Goal: Transaction & Acquisition: Purchase product/service

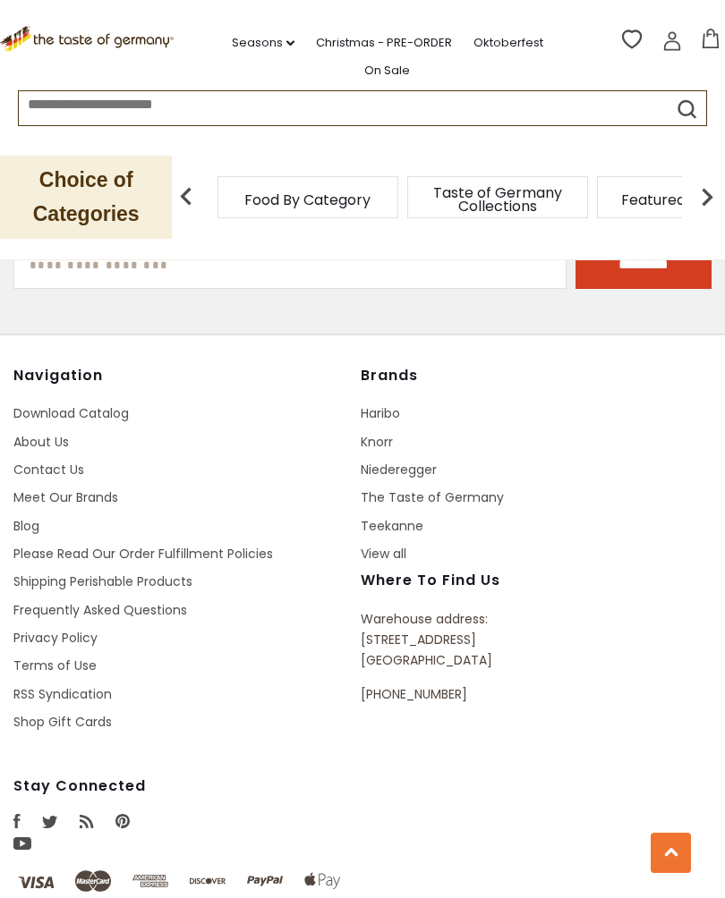
scroll to position [3170, 0]
click at [46, 434] on link "About Us" at bounding box center [40, 443] width 55 height 18
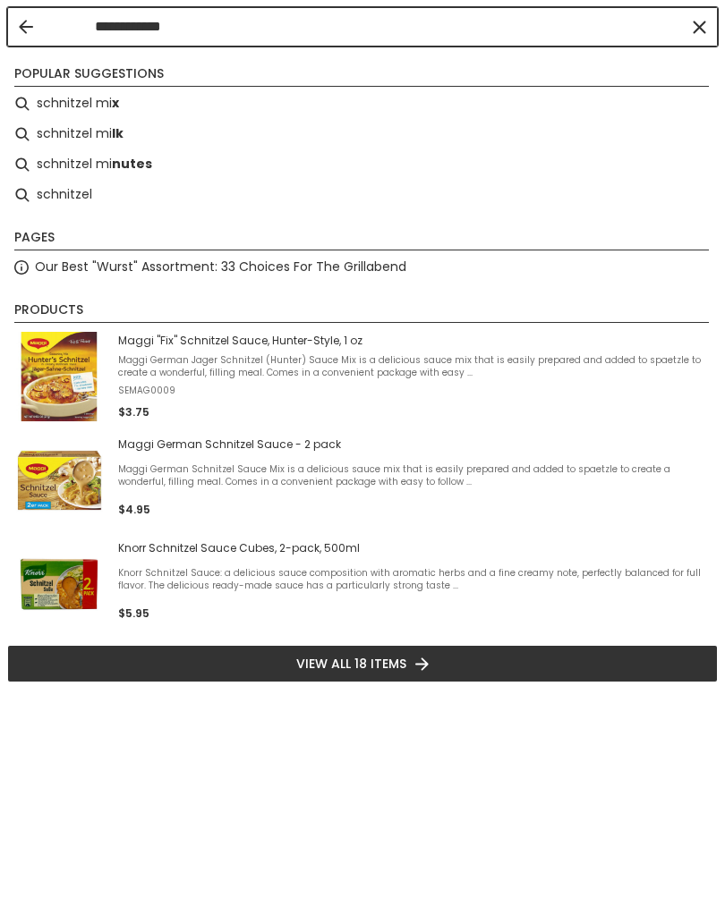
type input "**********"
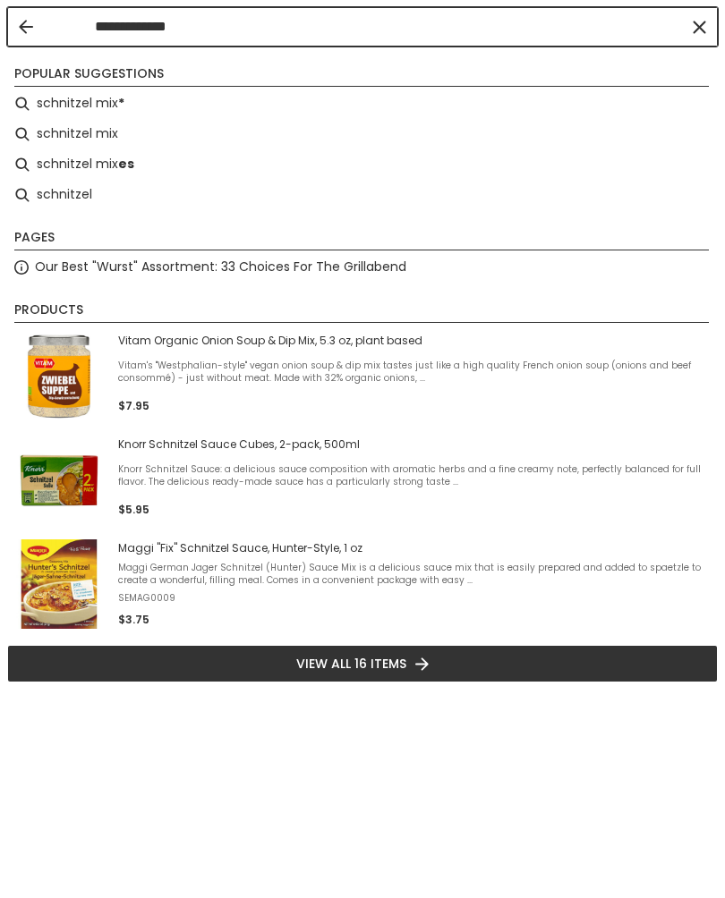
click at [106, 115] on li "schnitzel mix *" at bounding box center [362, 104] width 711 height 30
type input "**********"
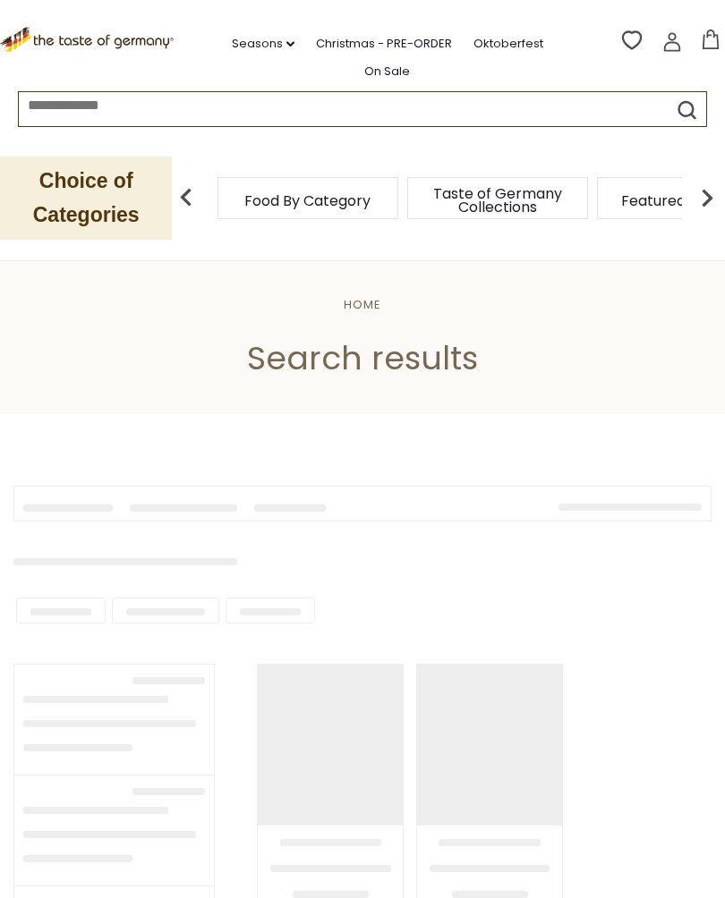
type input "**********"
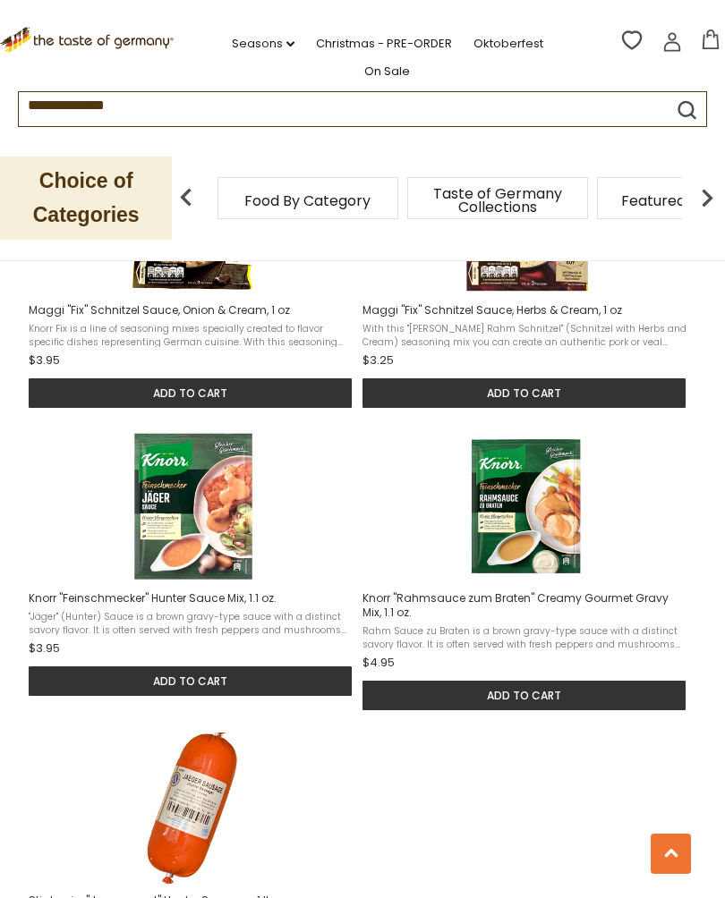
scroll to position [1923, 0]
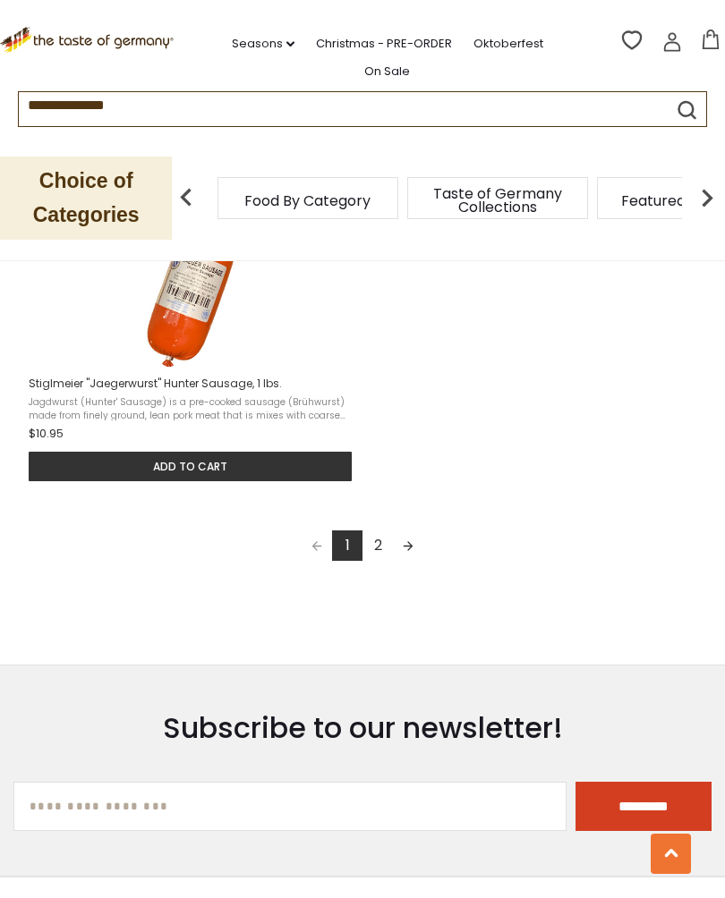
click at [382, 540] on link "2" at bounding box center [377, 546] width 30 height 30
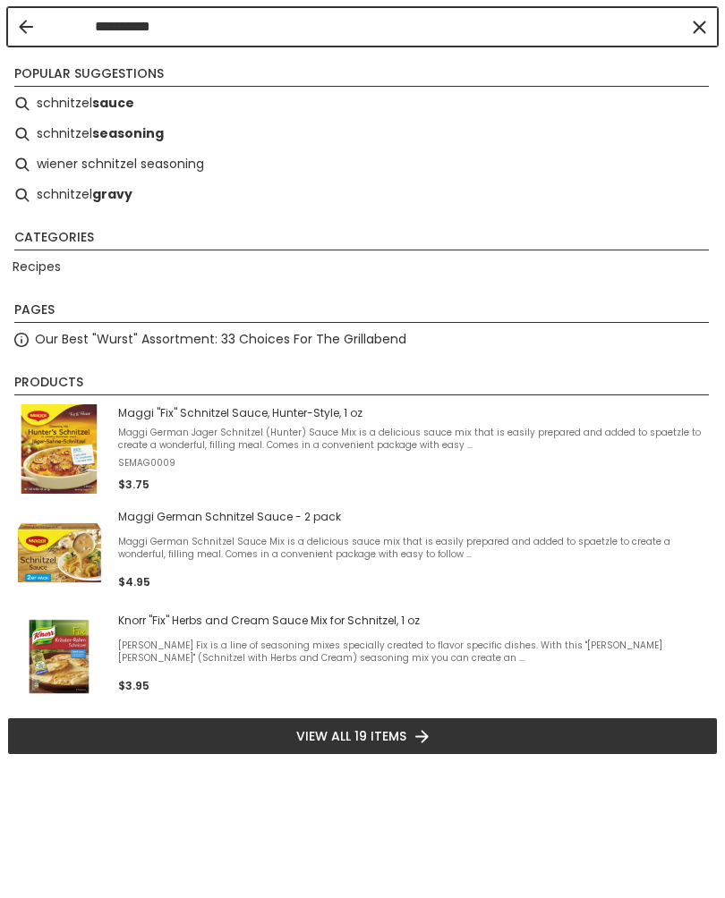
type input "*********"
click at [209, 430] on span "Maggi German Jager Schnitzel (Hunter) Sauce Mix is a delicious sauce mix that i…" at bounding box center [414, 439] width 592 height 25
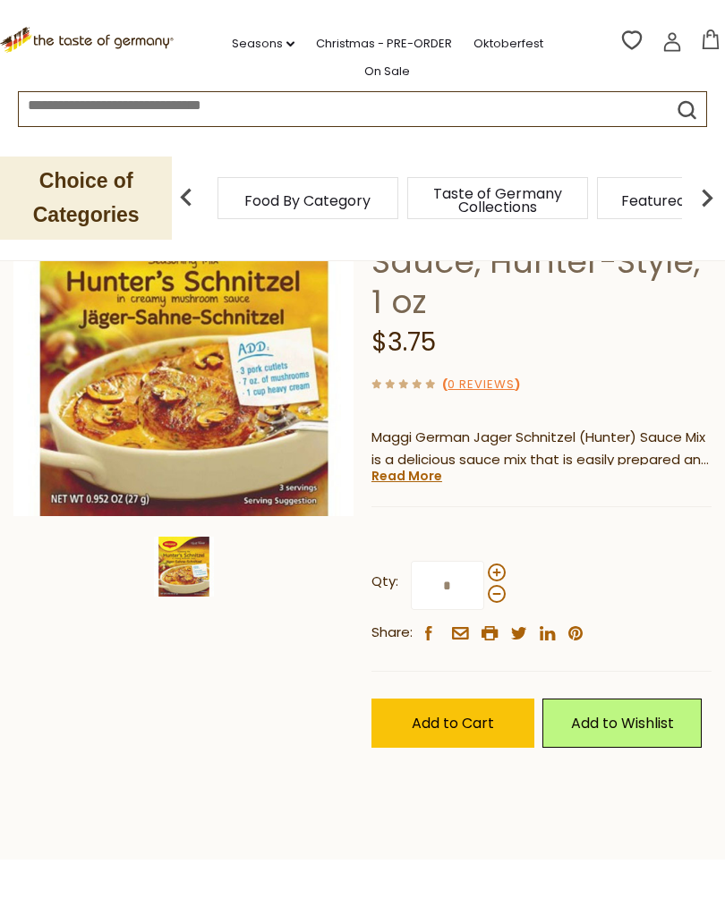
scroll to position [200, 0]
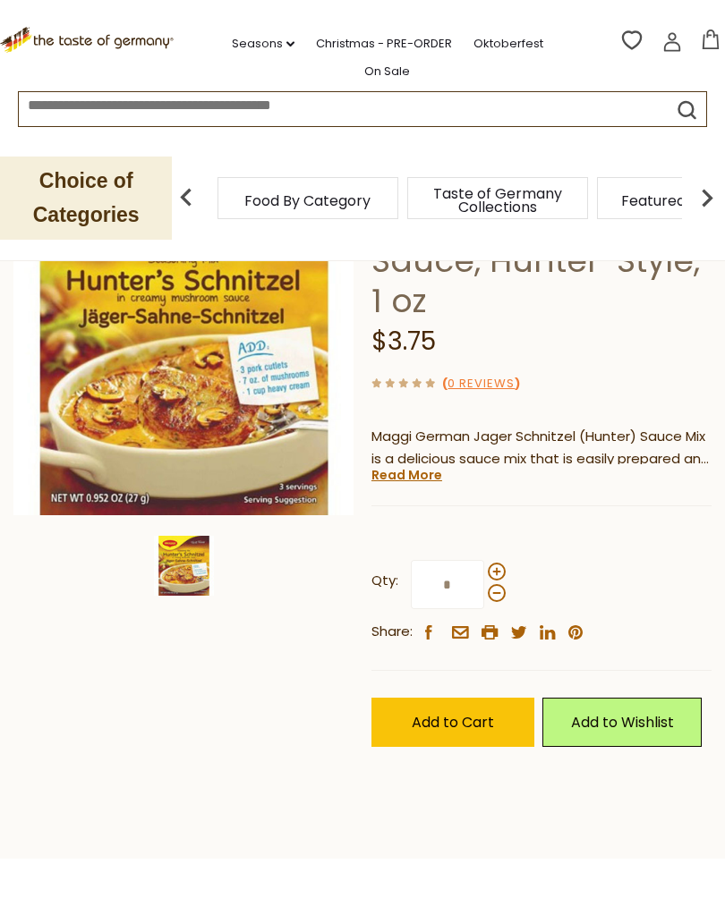
click at [498, 567] on span at bounding box center [497, 572] width 18 height 18
click at [484, 567] on input "*" at bounding box center [447, 584] width 73 height 49
click at [498, 564] on span at bounding box center [497, 572] width 18 height 18
click at [484, 564] on input "*" at bounding box center [447, 584] width 73 height 49
type input "*"
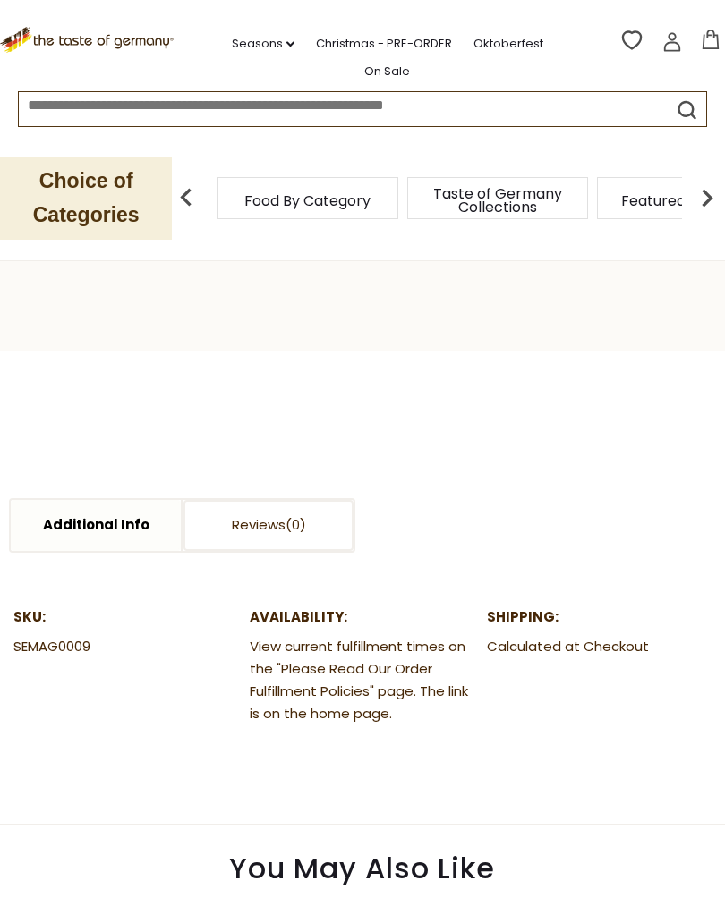
scroll to position [439, 0]
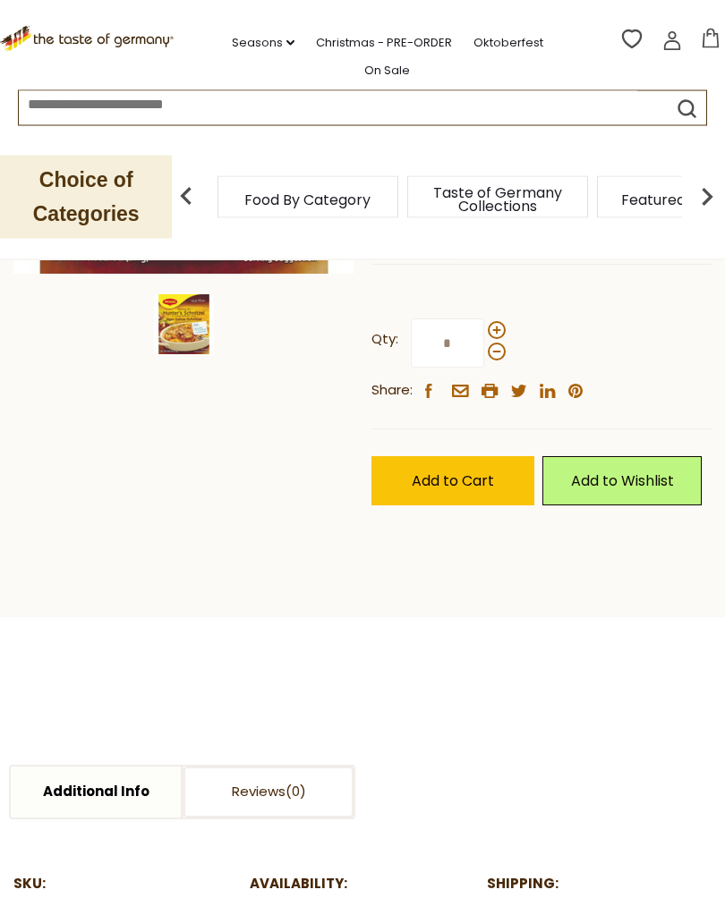
click at [458, 476] on span "Add to Cart" at bounding box center [453, 483] width 82 height 21
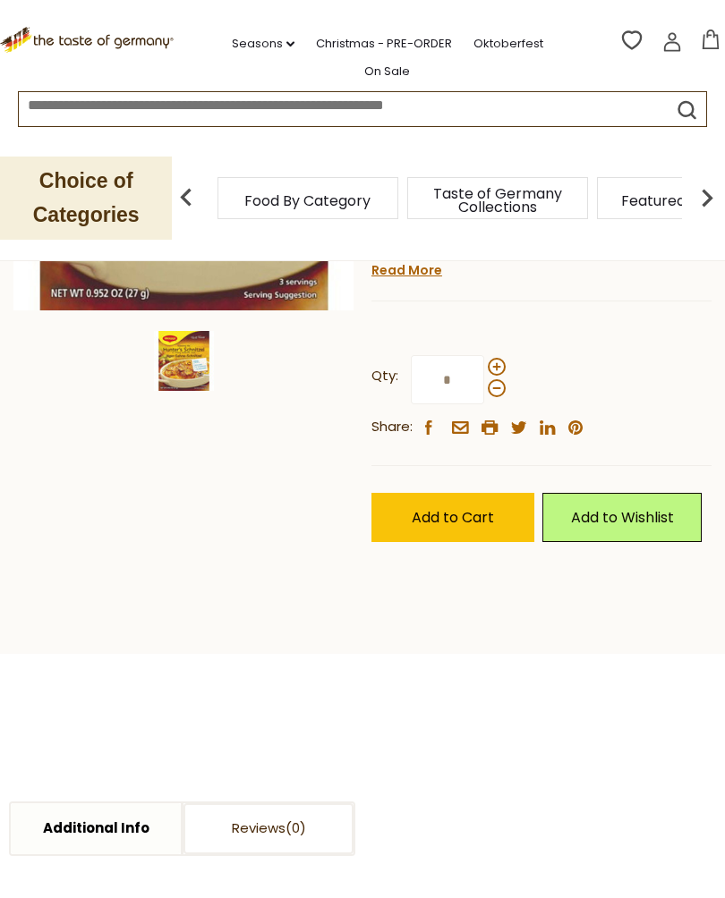
scroll to position [0, 0]
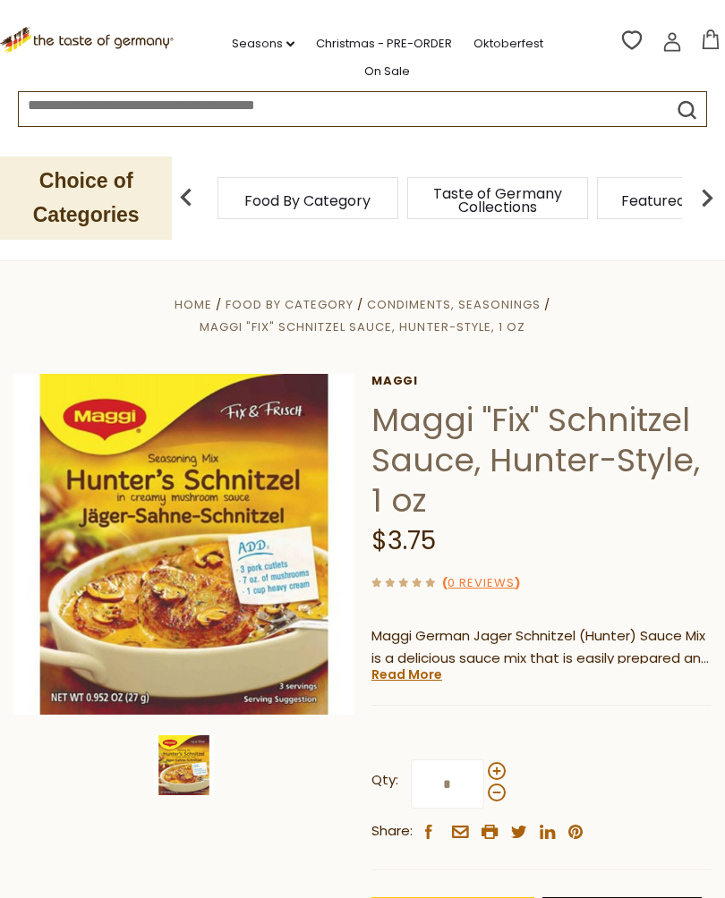
click at [713, 39] on icon at bounding box center [711, 40] width 20 height 20
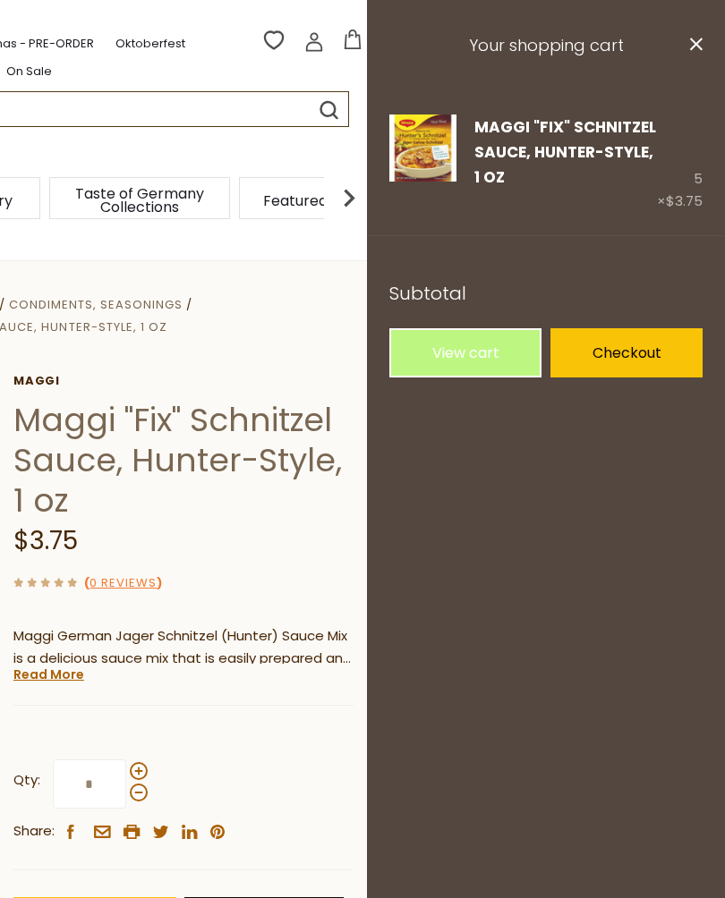
click at [623, 349] on link "Checkout" at bounding box center [626, 352] width 152 height 49
